Goal: Obtain resource: Download file/media

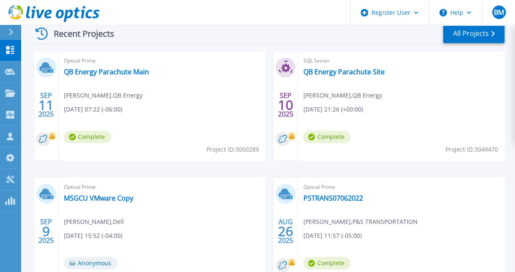
scroll to position [268, 0]
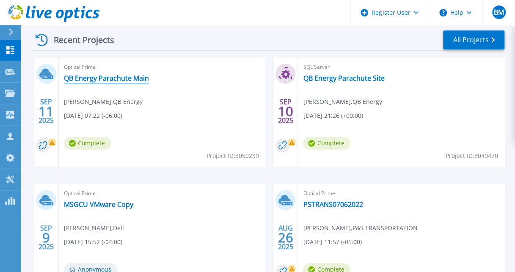
click at [123, 79] on link "QB Energy Parachute Main" at bounding box center [106, 78] width 85 height 8
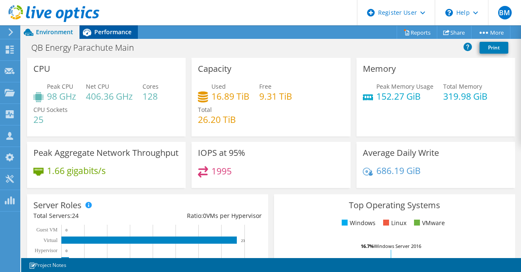
click at [104, 34] on span "Performance" at bounding box center [112, 32] width 37 height 8
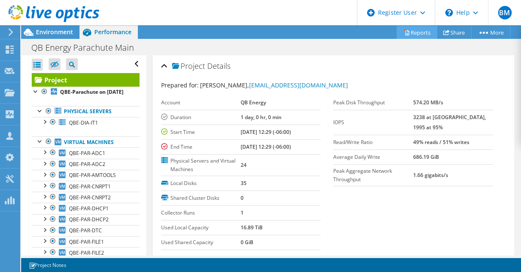
click at [410, 33] on link "Reports" at bounding box center [417, 32] width 41 height 13
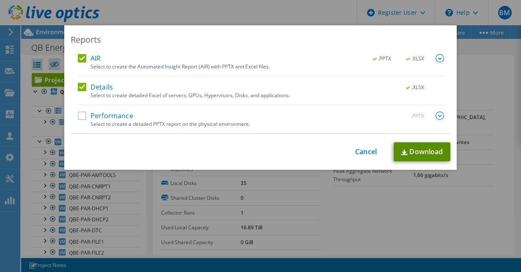
click at [426, 152] on link "Download" at bounding box center [422, 152] width 57 height 19
